Goal: Task Accomplishment & Management: Use online tool/utility

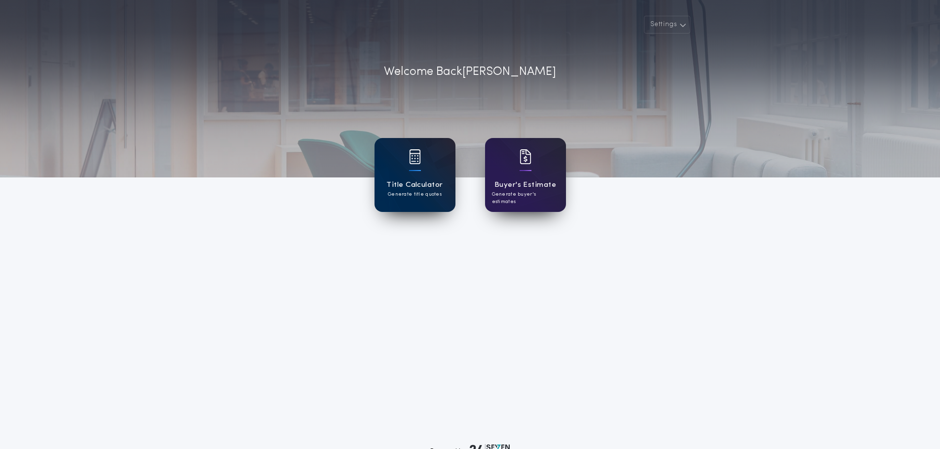
click at [391, 181] on h1 "Title Calculator" at bounding box center [414, 185] width 56 height 11
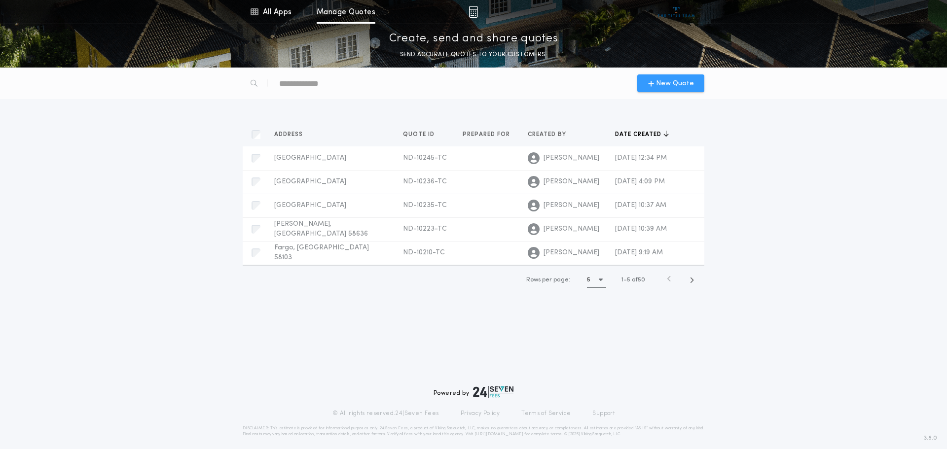
click at [684, 85] on span "New Quote" at bounding box center [675, 83] width 38 height 10
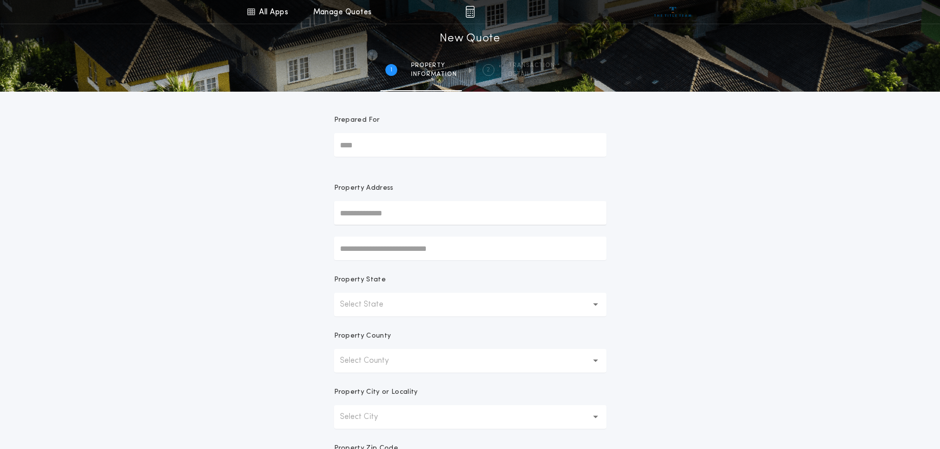
click at [389, 302] on p "Select State" at bounding box center [369, 305] width 59 height 12
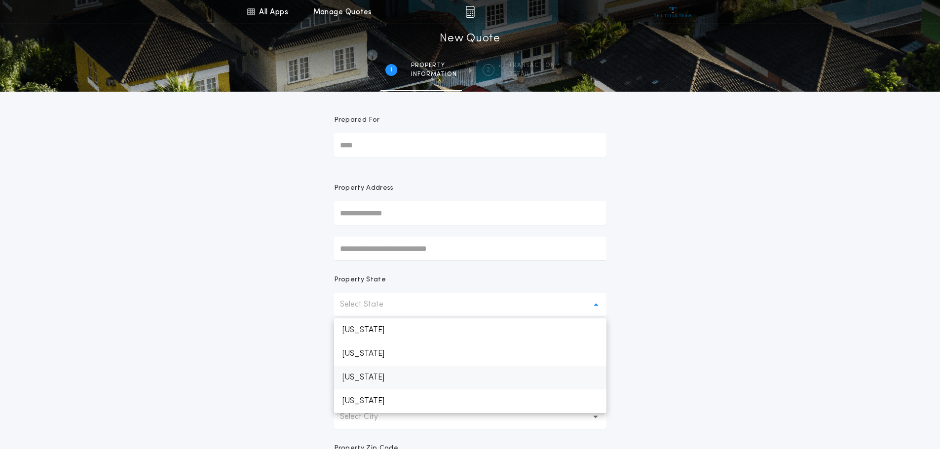
click at [375, 378] on p "[US_STATE]" at bounding box center [470, 378] width 272 height 24
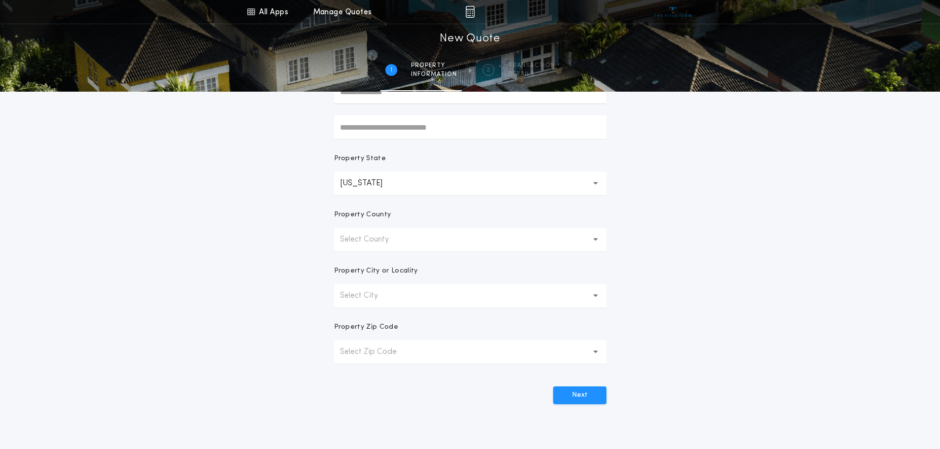
scroll to position [193, 0]
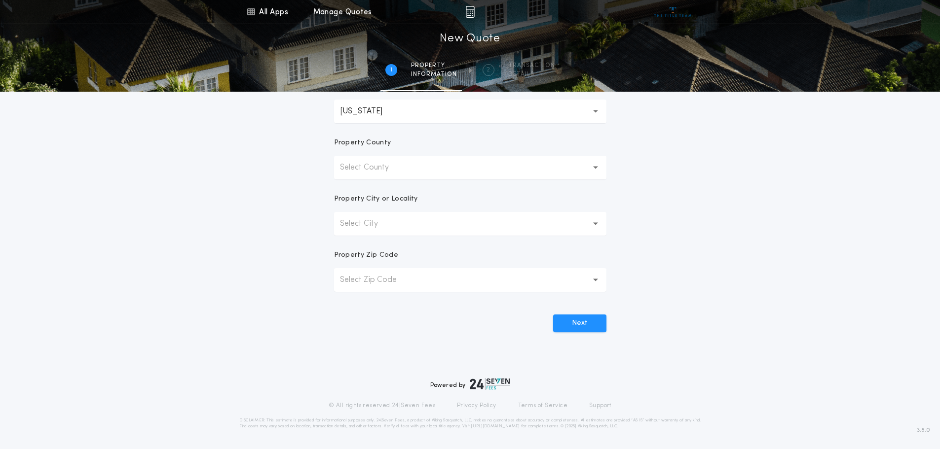
click at [381, 168] on p "Select County" at bounding box center [372, 168] width 65 height 12
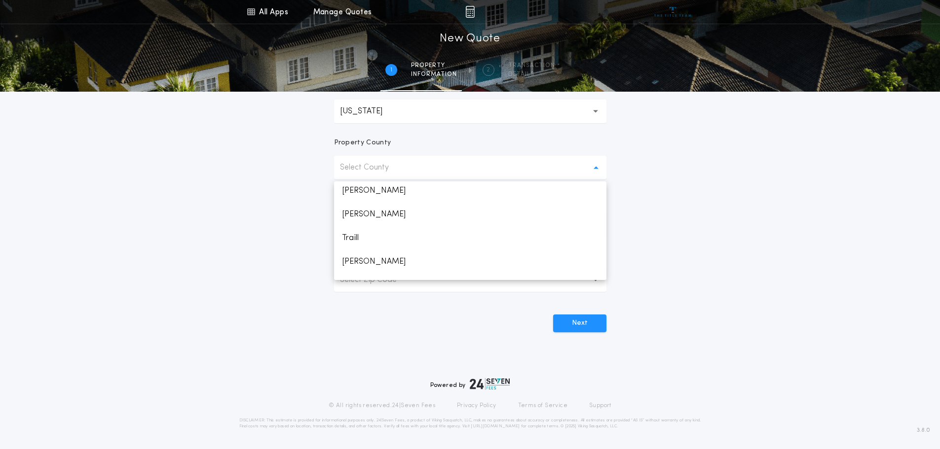
scroll to position [1156, 0]
click at [356, 267] on p "[PERSON_NAME]" at bounding box center [470, 269] width 272 height 24
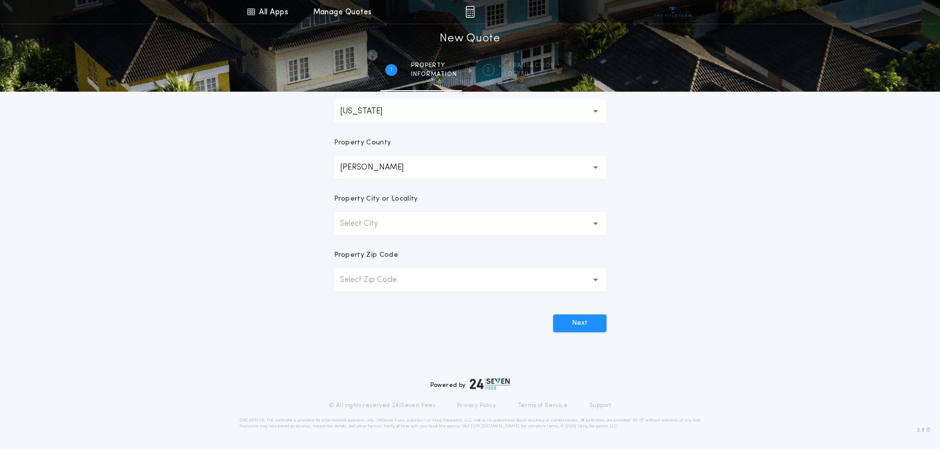
click at [419, 220] on button "Select City" at bounding box center [470, 224] width 272 height 24
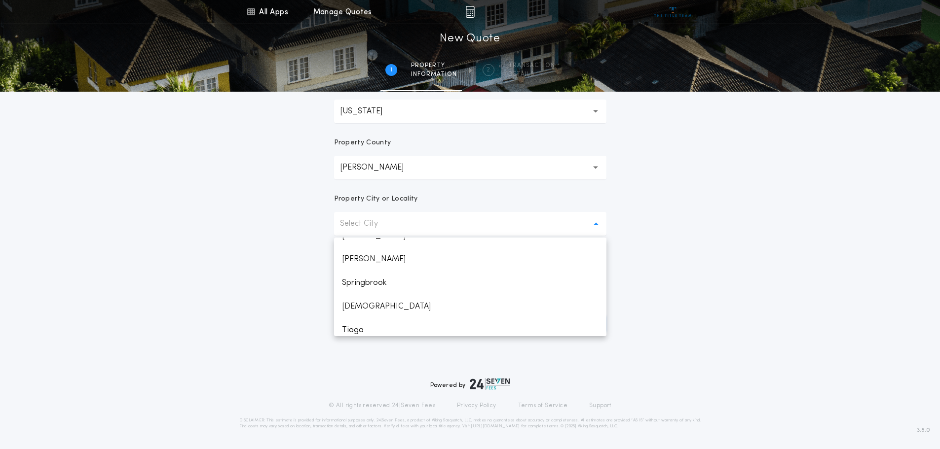
scroll to position [343, 0]
click at [349, 305] on p "[PERSON_NAME]" at bounding box center [470, 309] width 272 height 24
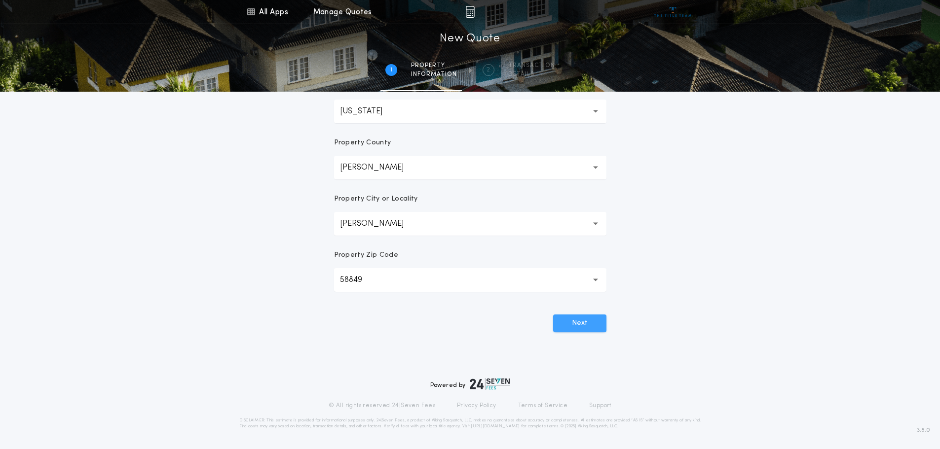
click at [573, 327] on button "Next" at bounding box center [579, 324] width 53 height 18
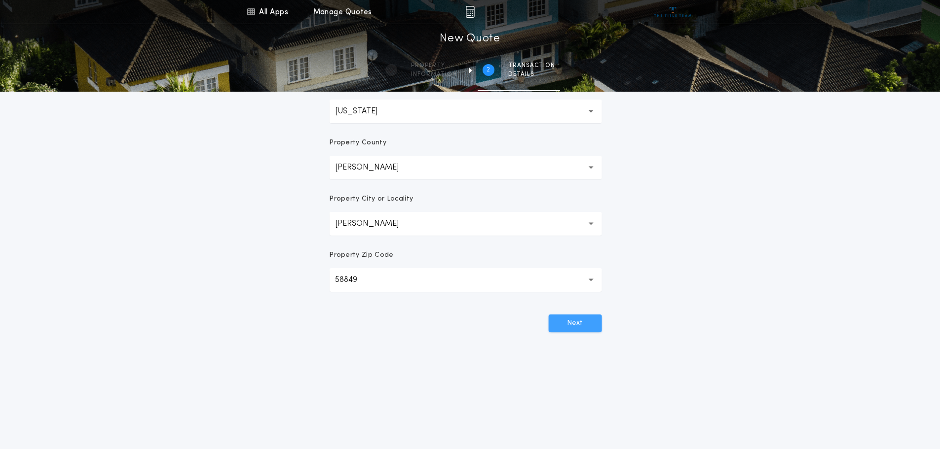
scroll to position [0, 0]
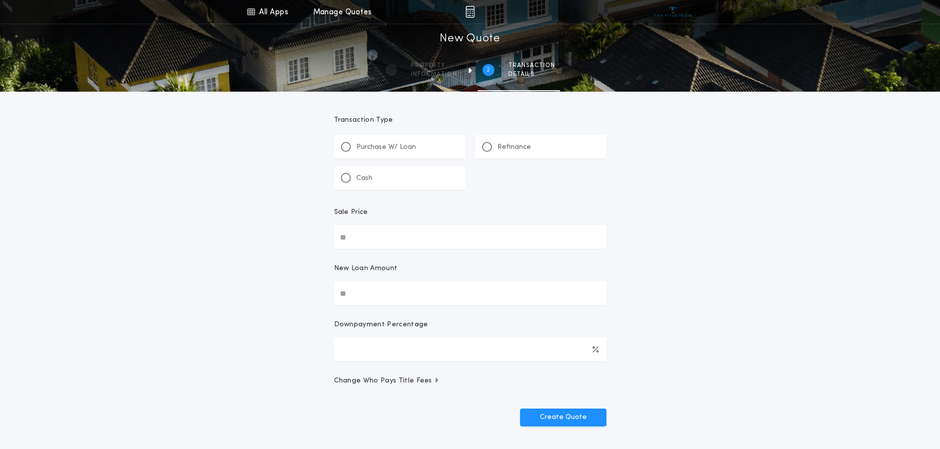
click at [518, 151] on p "Refinance" at bounding box center [514, 148] width 34 height 10
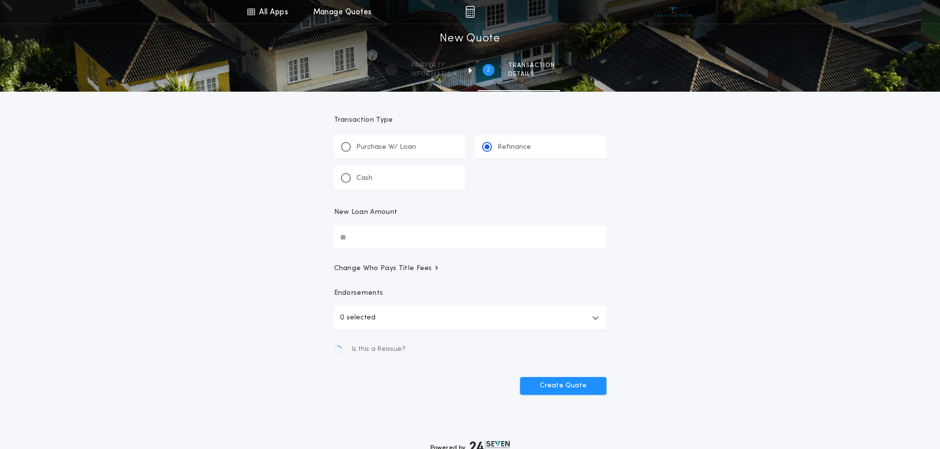
click at [388, 241] on input "New Loan Amount" at bounding box center [470, 237] width 272 height 24
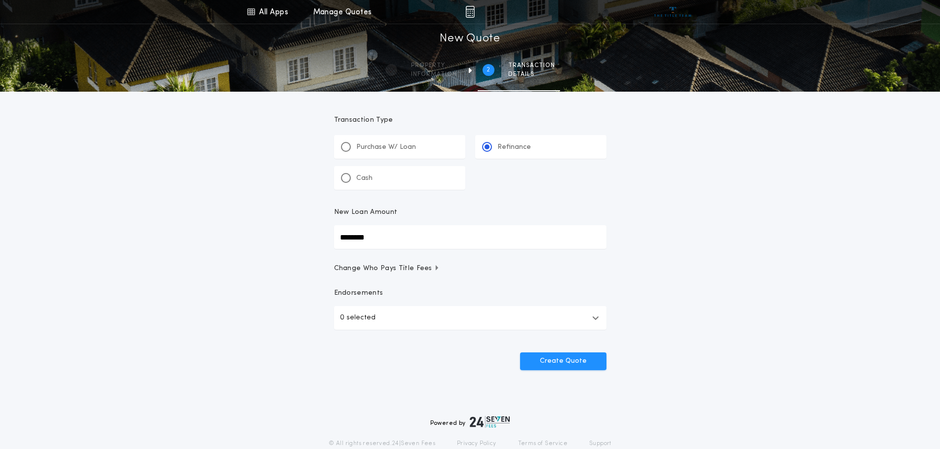
type input "********"
click at [622, 252] on div "All Apps Title Calculator Buyer's Estimate Menu All Apps Manage Quotes 2 /2 New…" at bounding box center [470, 204] width 940 height 408
click at [551, 362] on button "Create Quote" at bounding box center [563, 362] width 86 height 18
